Goal: Task Accomplishment & Management: Manage account settings

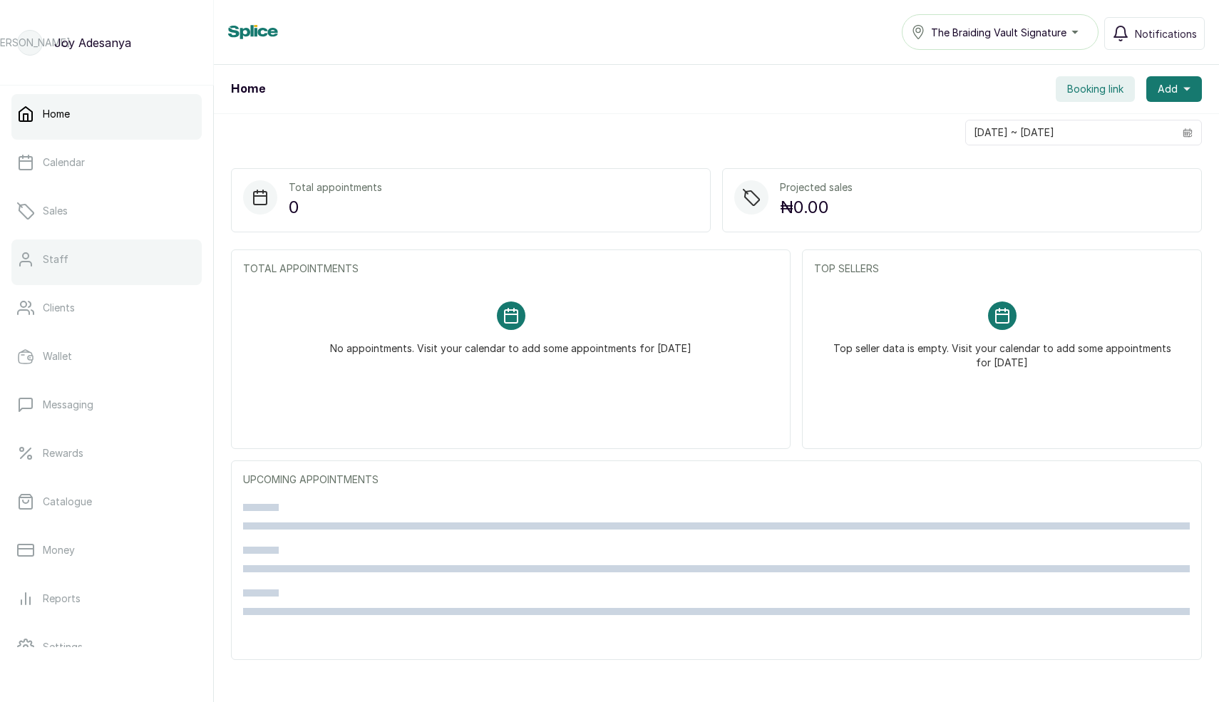
click at [45, 247] on link "Staff" at bounding box center [106, 259] width 190 height 40
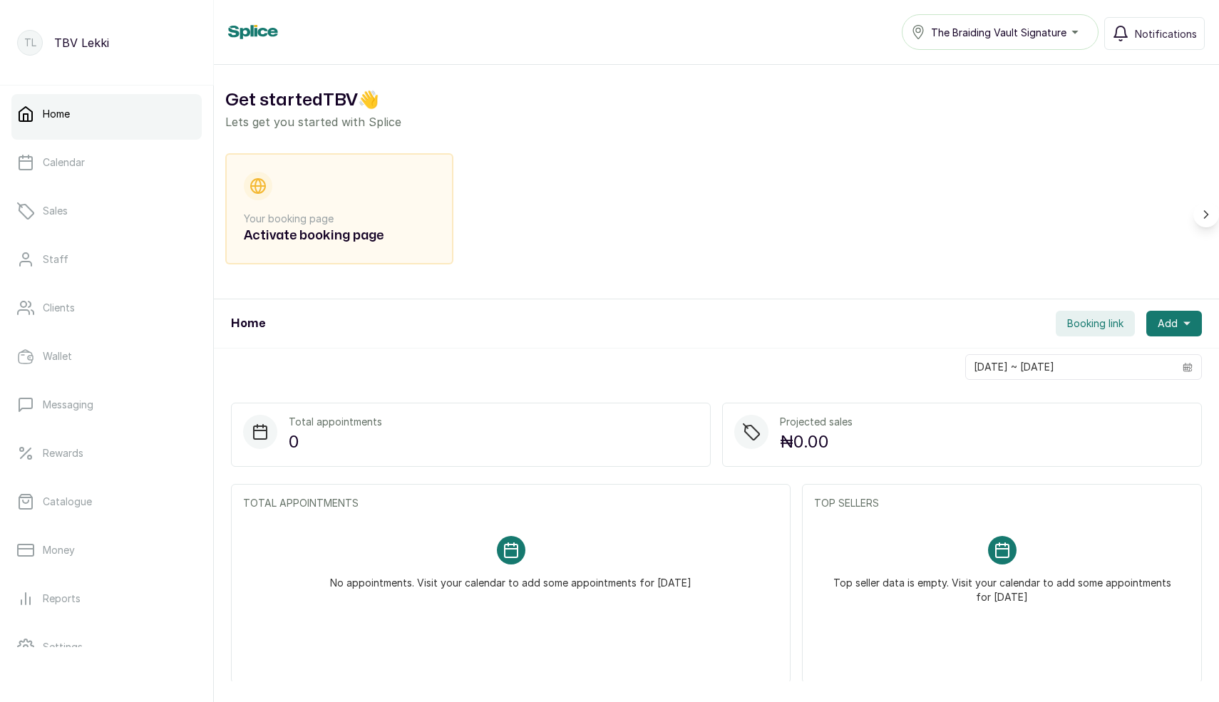
click at [968, 34] on span "The Braiding Vault Signature" at bounding box center [998, 32] width 135 height 15
click at [654, 144] on div "Get started TBV 👋 Lets get you started with Splice Your booking page Activate b…" at bounding box center [716, 182] width 1005 height 235
click at [1045, 28] on span "The Braiding Vault Signature" at bounding box center [998, 32] width 135 height 15
click at [107, 145] on link "Calendar" at bounding box center [106, 163] width 190 height 40
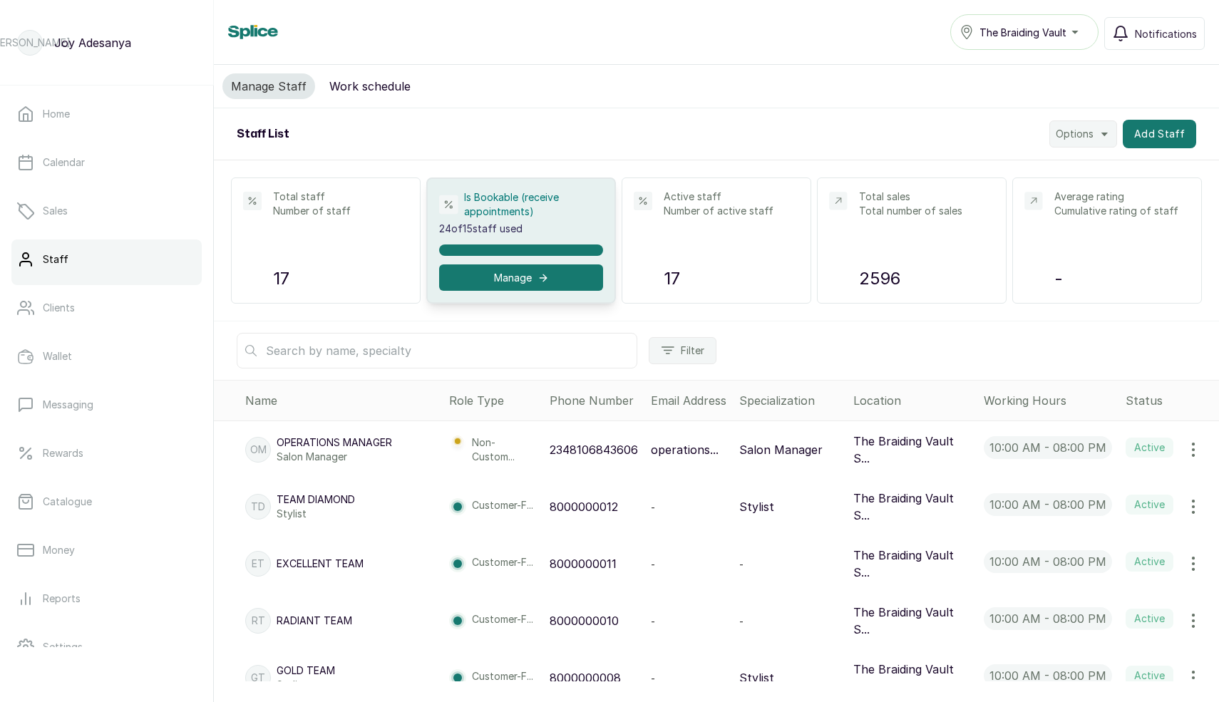
click at [367, 99] on div "Manage Staff Work schedule" at bounding box center [716, 86] width 1005 height 43
click at [381, 86] on button "Work schedule" at bounding box center [370, 86] width 98 height 26
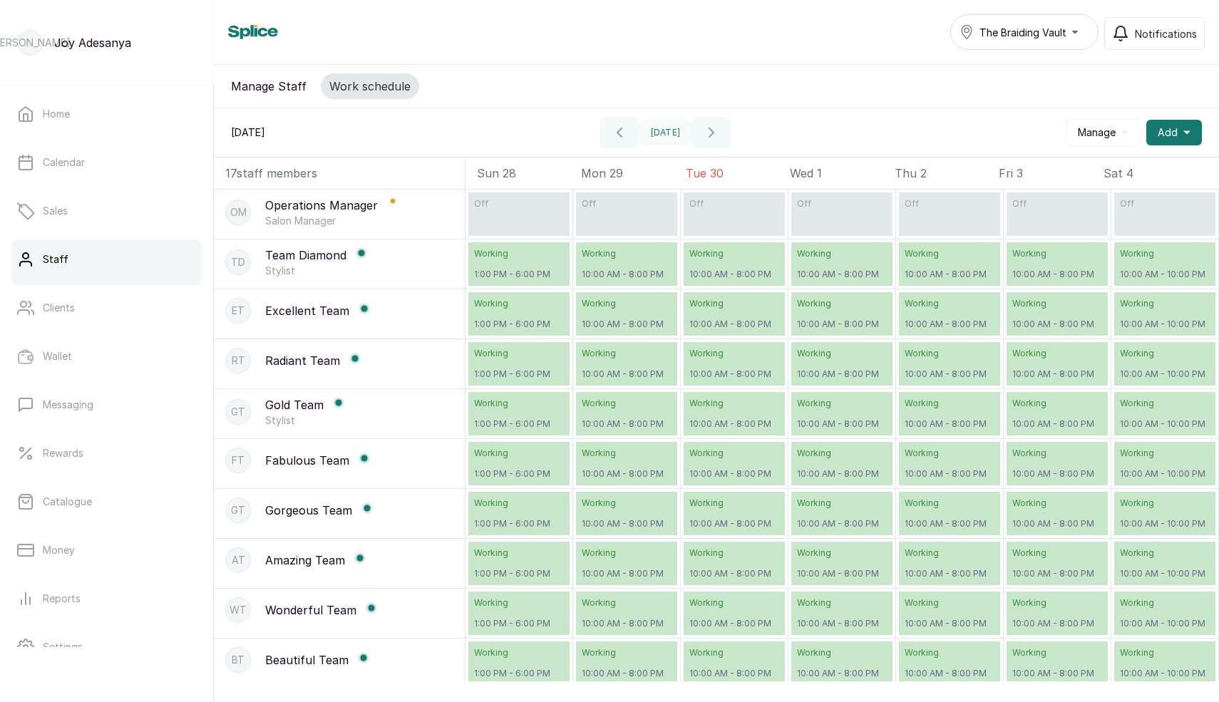
click at [1015, 40] on div "The Braiding Vault" at bounding box center [1024, 32] width 130 height 17
click at [1017, 58] on span "The Braiding Vault Signature" at bounding box center [1030, 66] width 103 height 17
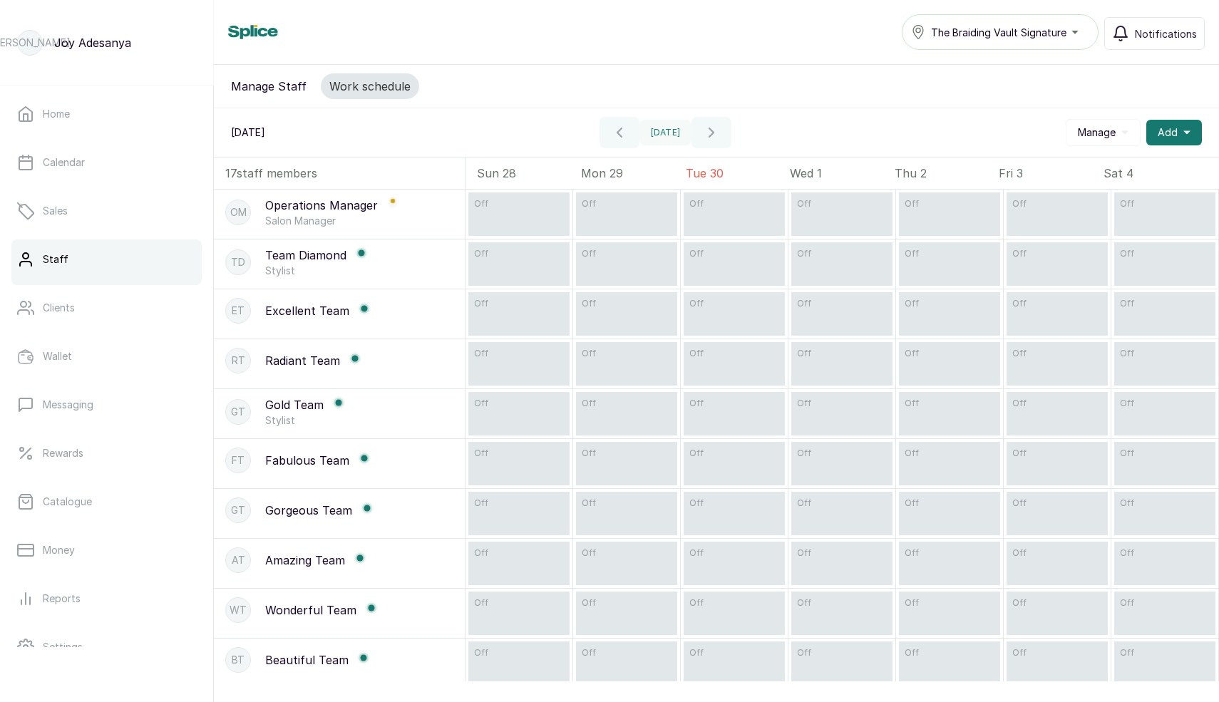
click at [982, 38] on span "The Braiding Vault Signature" at bounding box center [998, 32] width 135 height 15
click at [771, 36] on div "Staff The Braiding Vault Signature The Braiding Vault Signature The Braiding Va…" at bounding box center [716, 32] width 977 height 36
click at [1026, 43] on button "The Braiding Vault Signature" at bounding box center [1000, 32] width 197 height 36
click at [768, 88] on div "Manage Staff Work schedule" at bounding box center [716, 86] width 1005 height 43
click at [1021, 37] on span "The Braiding Vault Signature" at bounding box center [998, 32] width 135 height 15
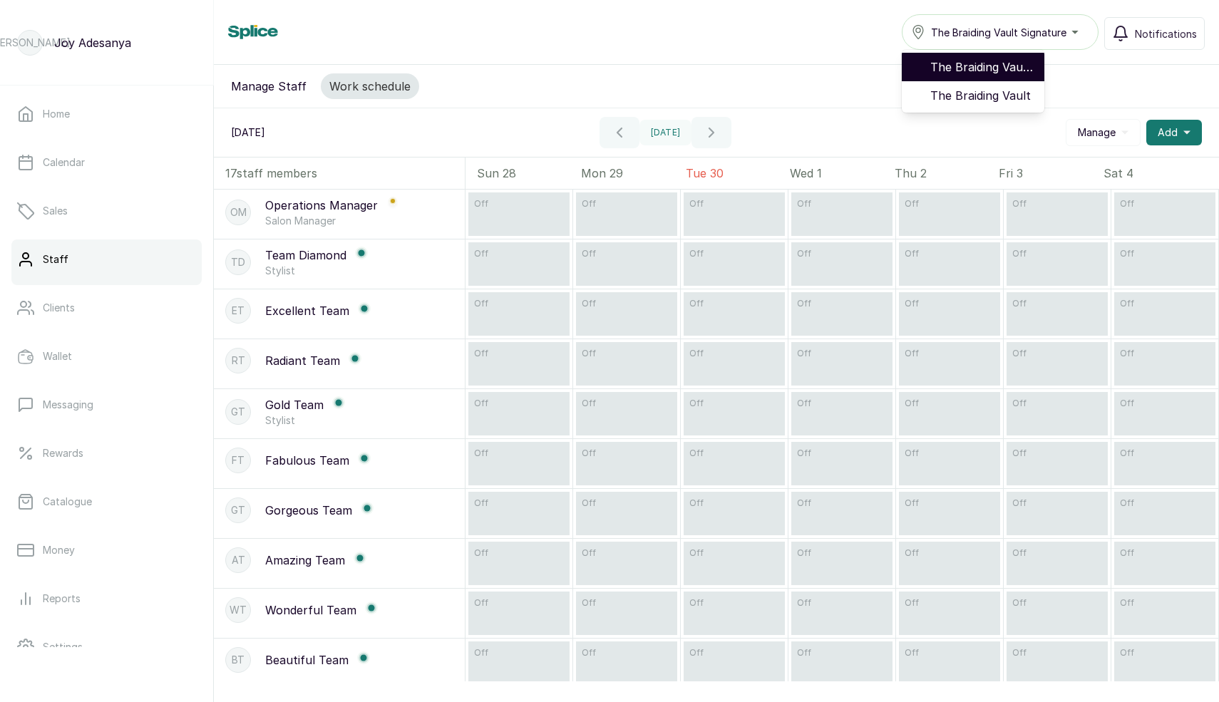
click at [1014, 63] on span "The Braiding Vault Signature" at bounding box center [981, 66] width 103 height 17
click at [272, 92] on button "Manage Staff" at bounding box center [268, 86] width 93 height 26
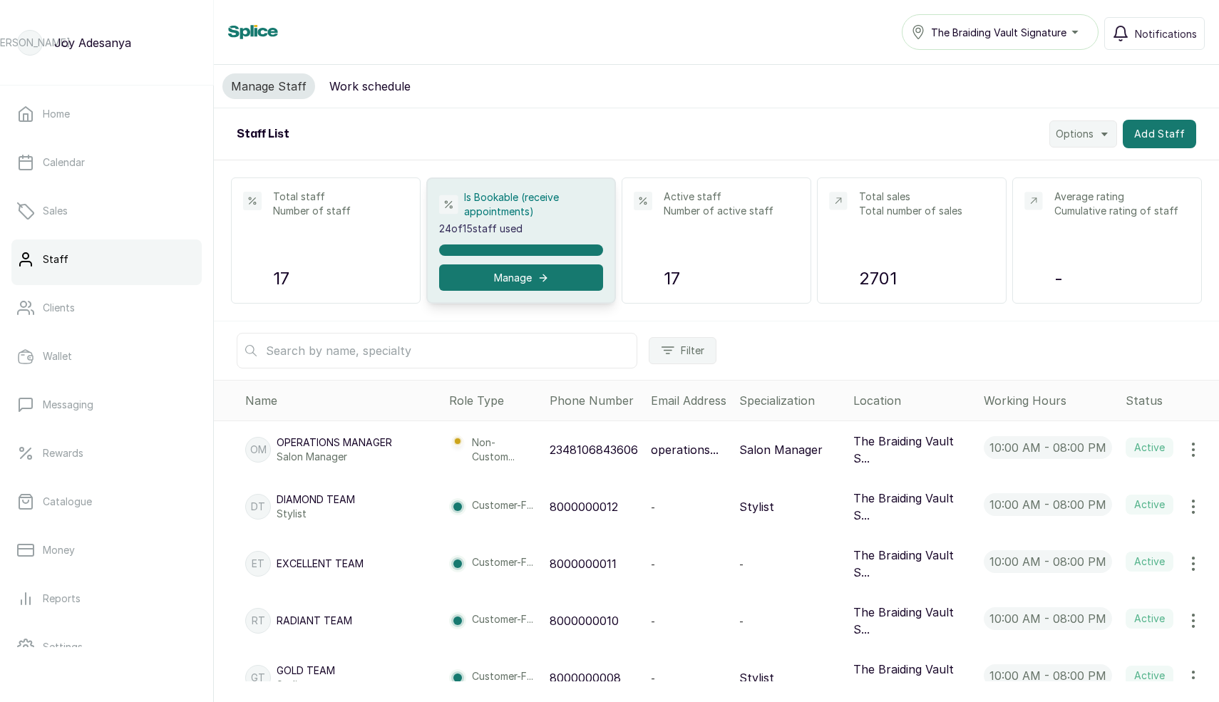
scroll to position [612, 0]
